Goal: Task Accomplishment & Management: Manage account settings

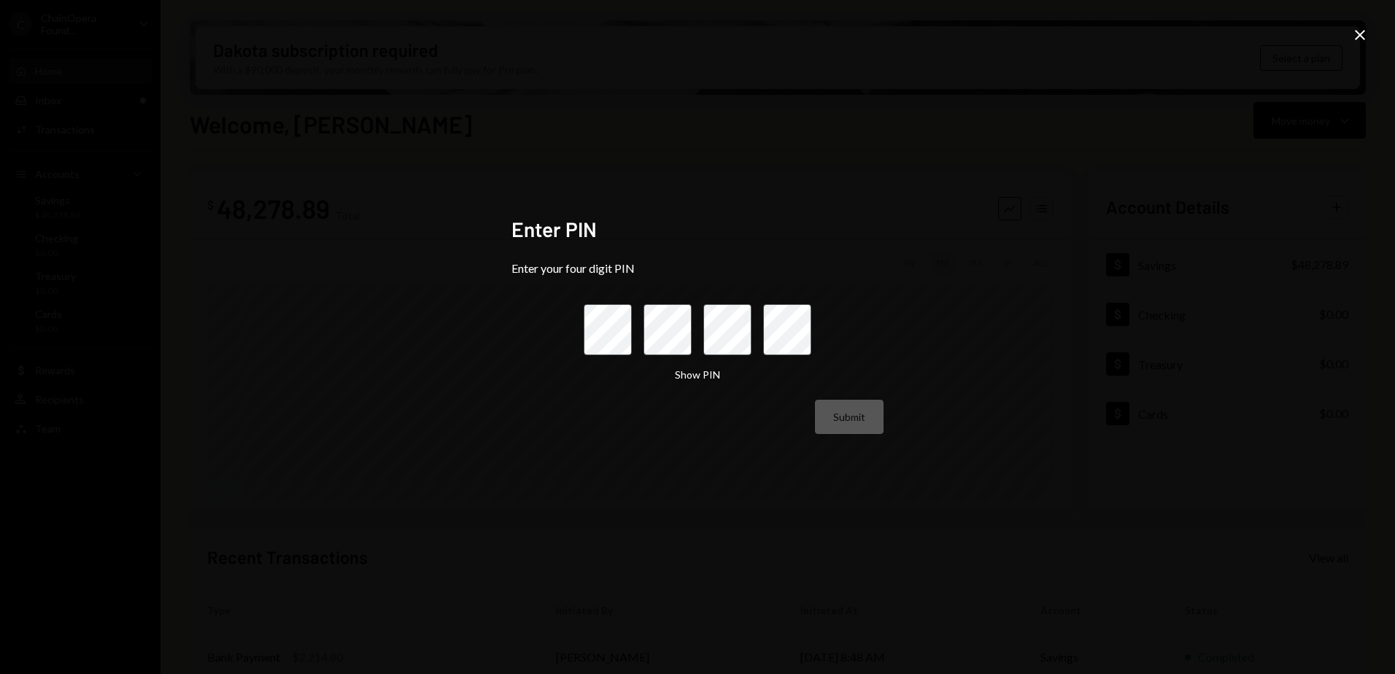
click at [906, 323] on div "Enter PIN Enter your four digit PIN Show PIN Submit Close" at bounding box center [697, 337] width 1395 height 674
click at [610, 429] on div "Submit" at bounding box center [698, 417] width 372 height 34
click at [715, 478] on div "Enter PIN Enter your four digit PIN Show PIN Submit Close" at bounding box center [697, 337] width 1395 height 674
drag, startPoint x: 1358, startPoint y: 31, endPoint x: 1355, endPoint y: 38, distance: 8.2
click at [1358, 31] on icon "Close" at bounding box center [1361, 35] width 18 height 18
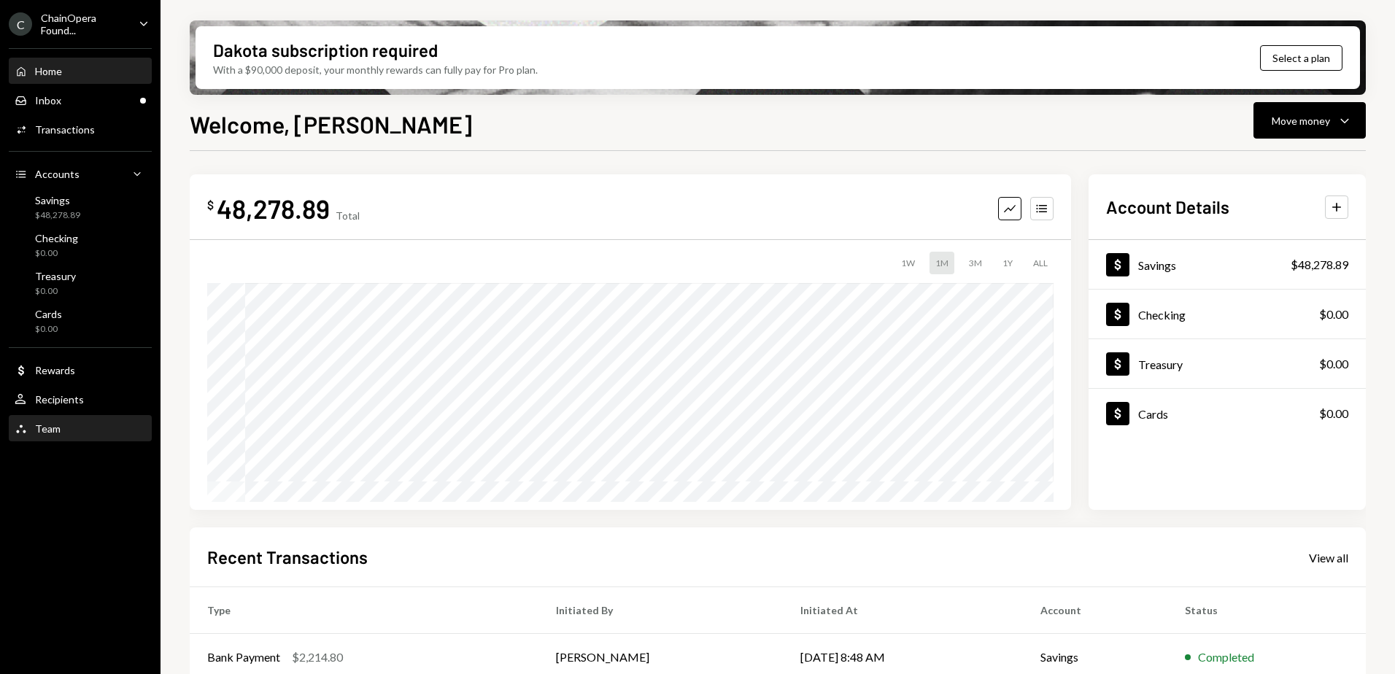
click at [61, 429] on div "Team Team" at bounding box center [80, 429] width 131 height 13
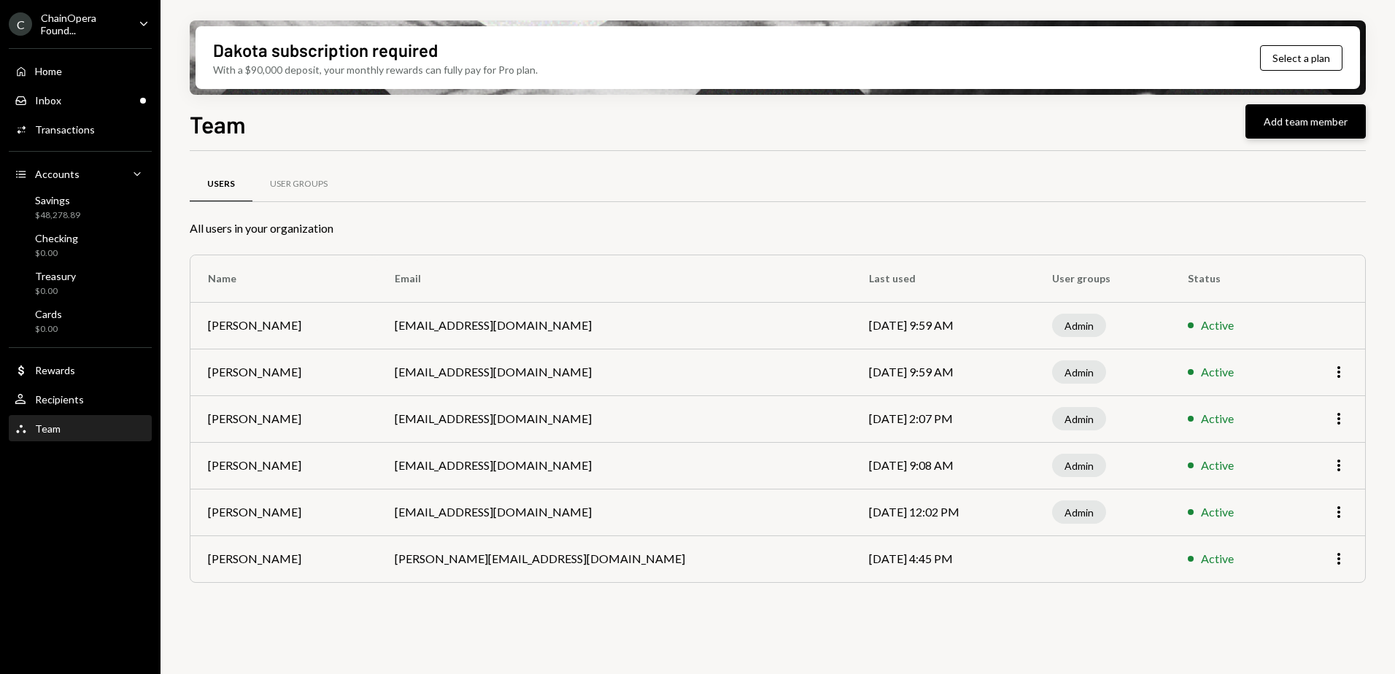
click at [1280, 108] on button "Add team member" at bounding box center [1306, 121] width 120 height 34
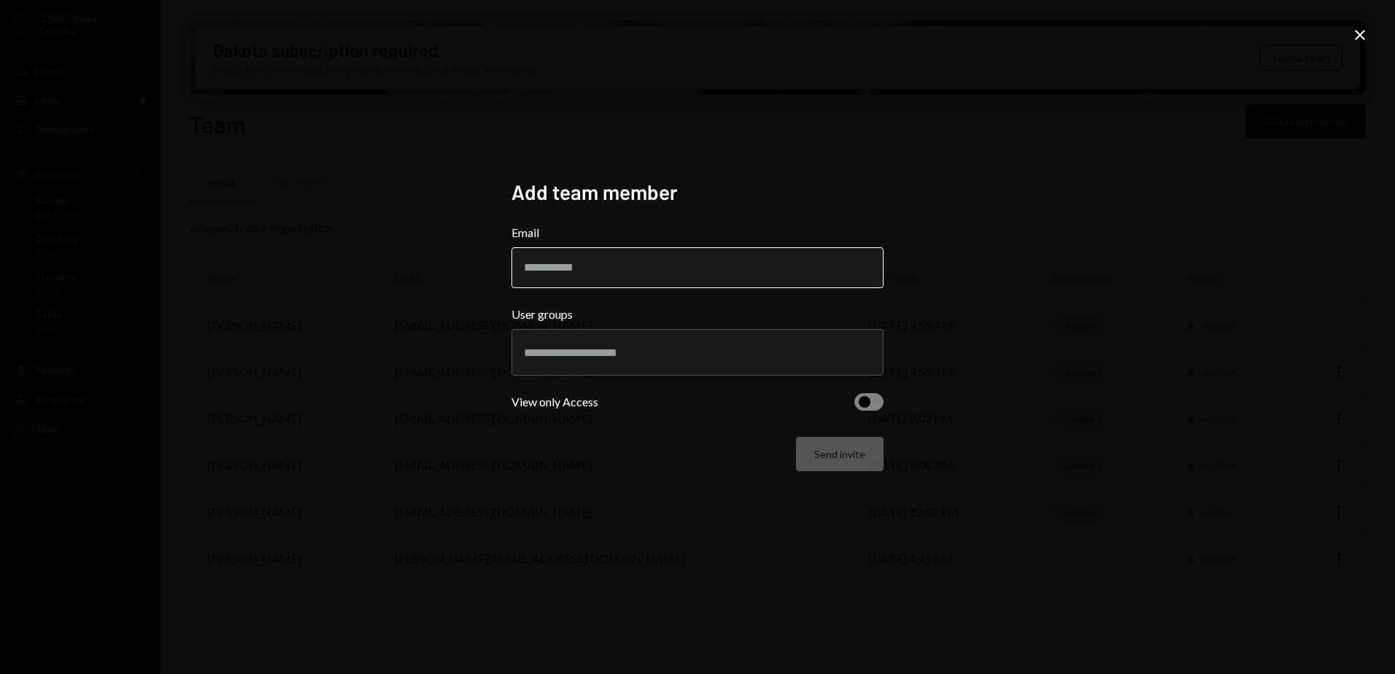
click at [558, 261] on input "Email" at bounding box center [698, 267] width 372 height 41
type input "**********"
click at [598, 357] on input "text" at bounding box center [697, 352] width 347 height 13
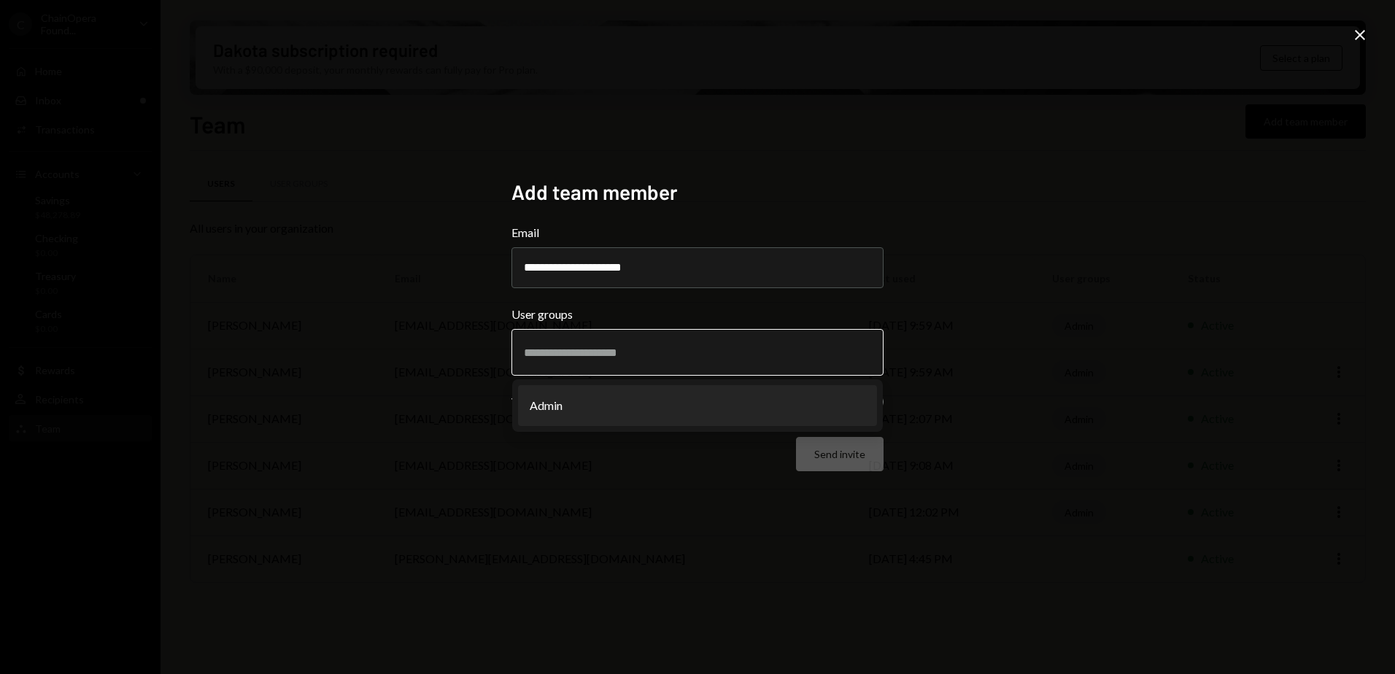
drag, startPoint x: 617, startPoint y: 409, endPoint x: 706, endPoint y: 453, distance: 100.2
click at [625, 412] on li "Admin" at bounding box center [697, 405] width 359 height 41
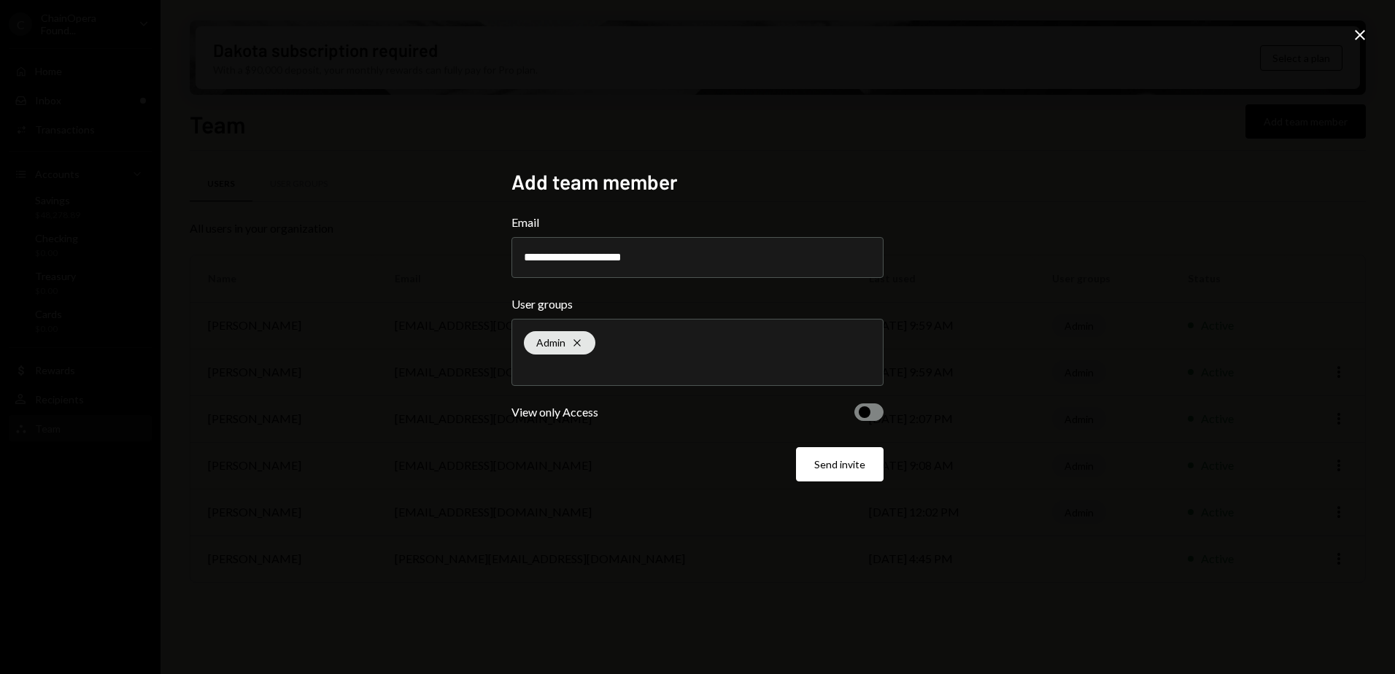
click at [838, 461] on button "Send invite" at bounding box center [840, 464] width 88 height 34
